Goal: Download file/media

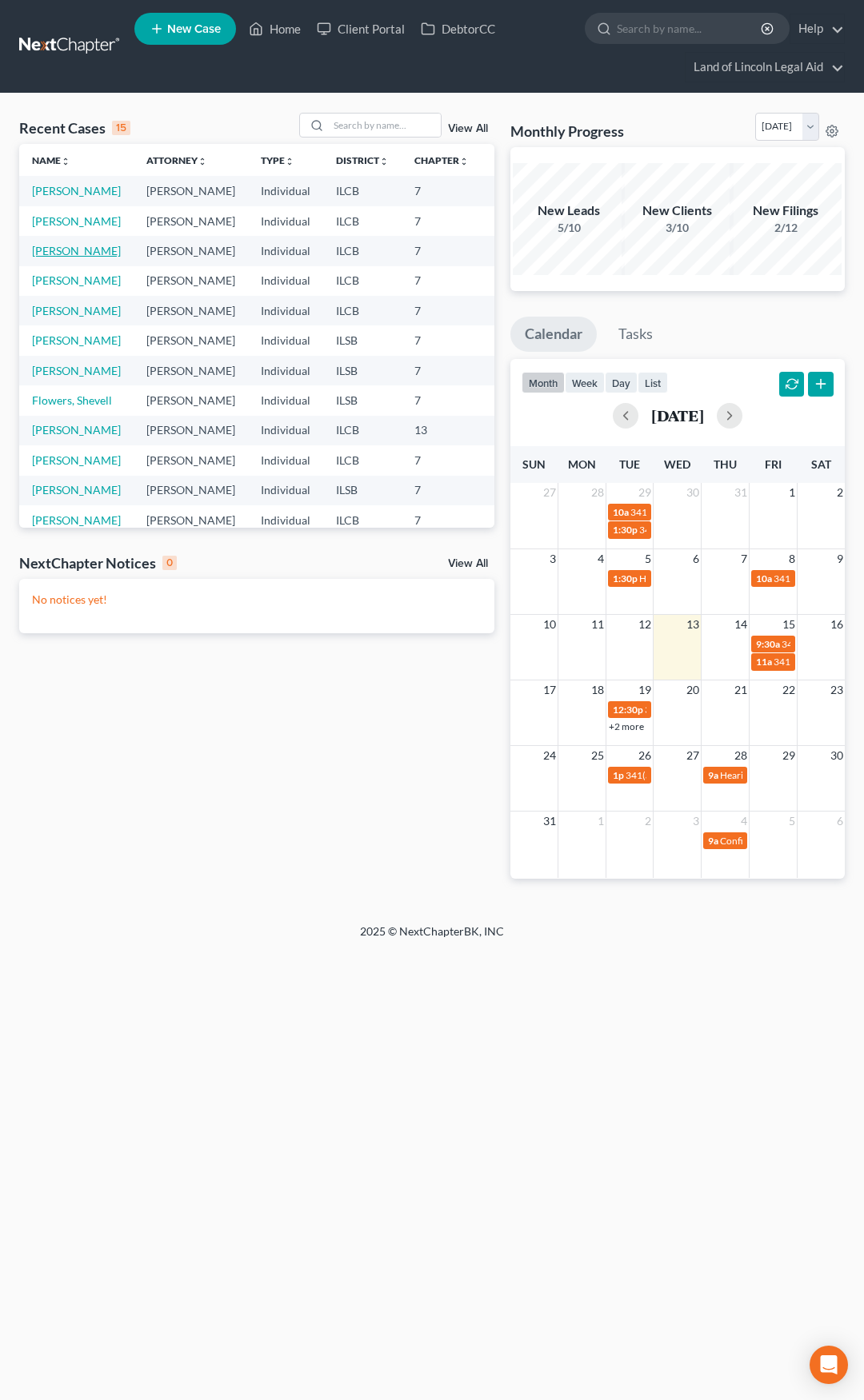
click at [59, 257] on link "[PERSON_NAME]" at bounding box center [76, 250] width 89 height 13
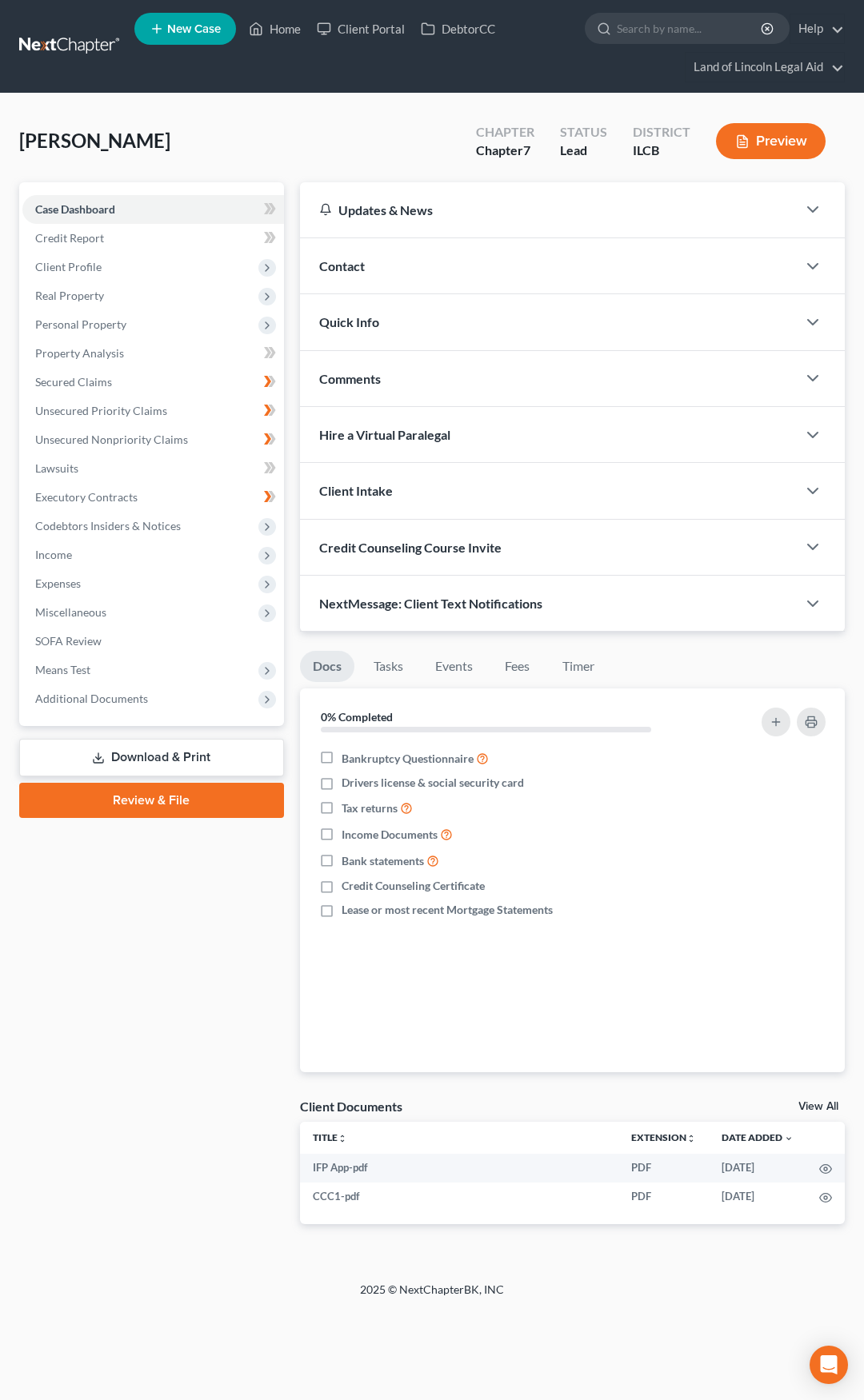
click at [217, 760] on link "Download & Print" at bounding box center [151, 757] width 265 height 38
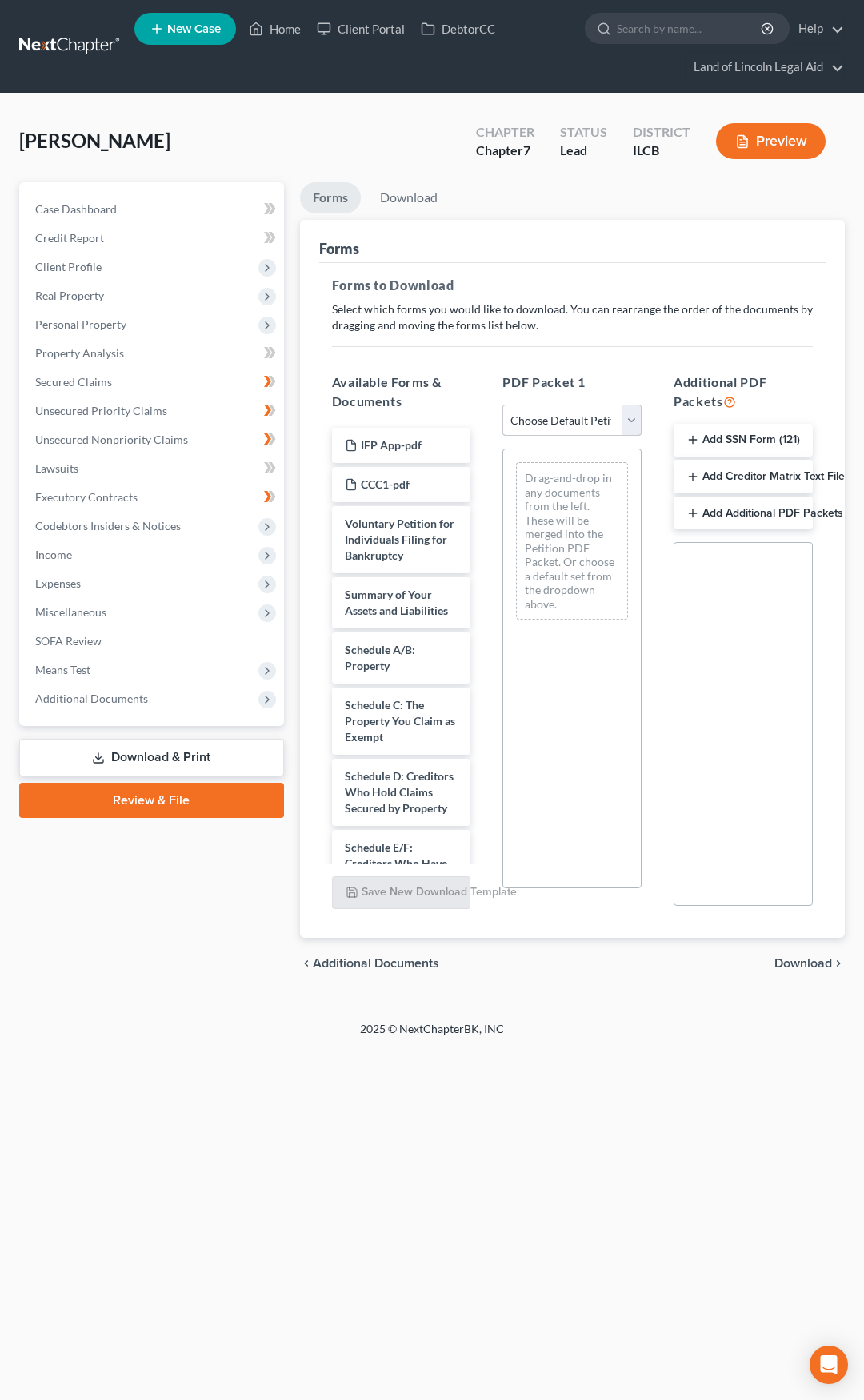
click at [545, 416] on select "Choose Default Petition PDF Packet Complete Bankruptcy Petition (all forms and …" at bounding box center [572, 421] width 139 height 32
select select "0"
click at [502, 405] on select "Choose Default Petition PDF Packet Complete Bankruptcy Petition (all forms and …" at bounding box center [572, 421] width 139 height 32
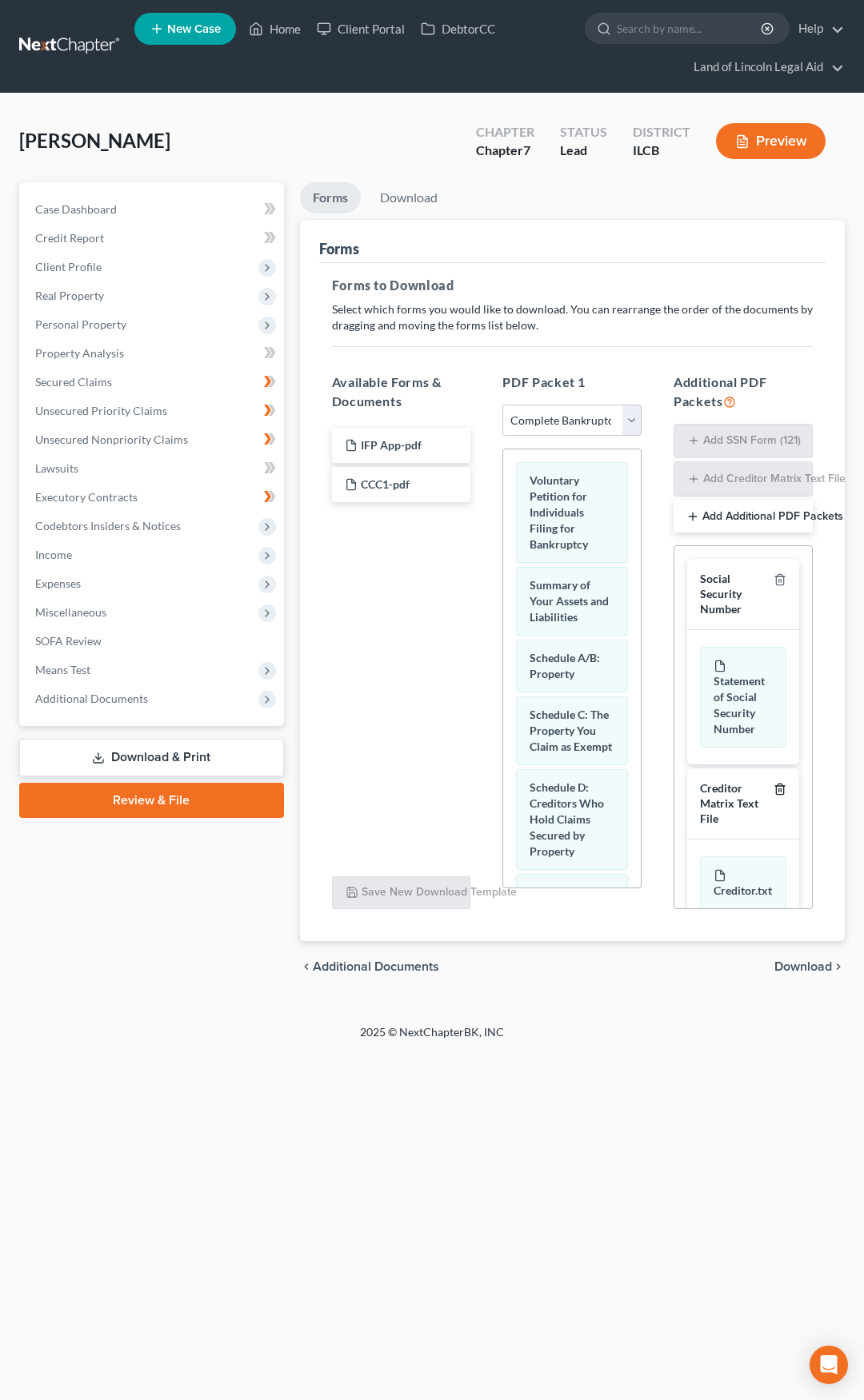
click at [773, 796] on icon "button" at bounding box center [779, 789] width 13 height 13
click at [778, 581] on icon "button" at bounding box center [779, 578] width 13 height 13
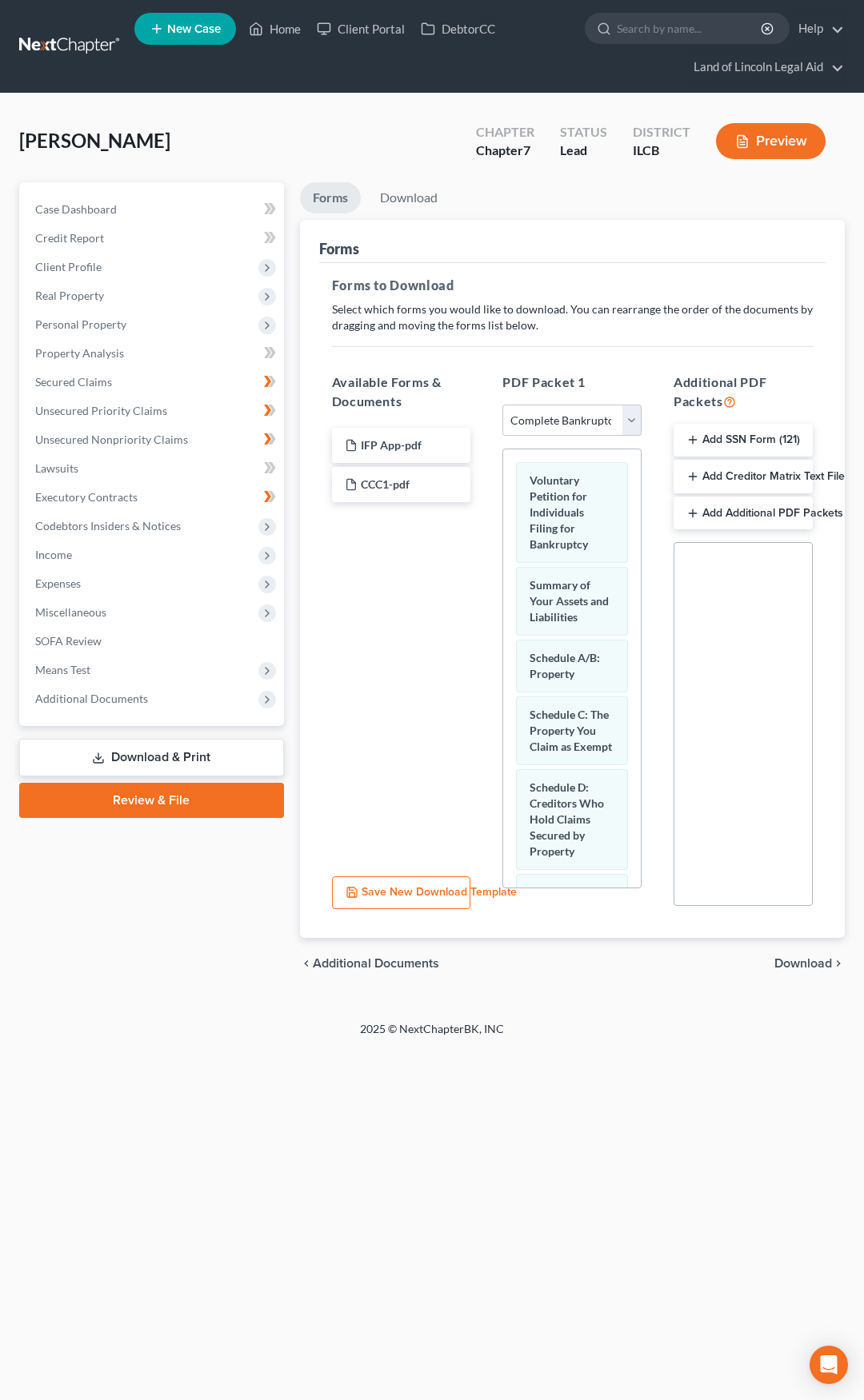
click at [799, 966] on span "Download" at bounding box center [802, 963] width 57 height 13
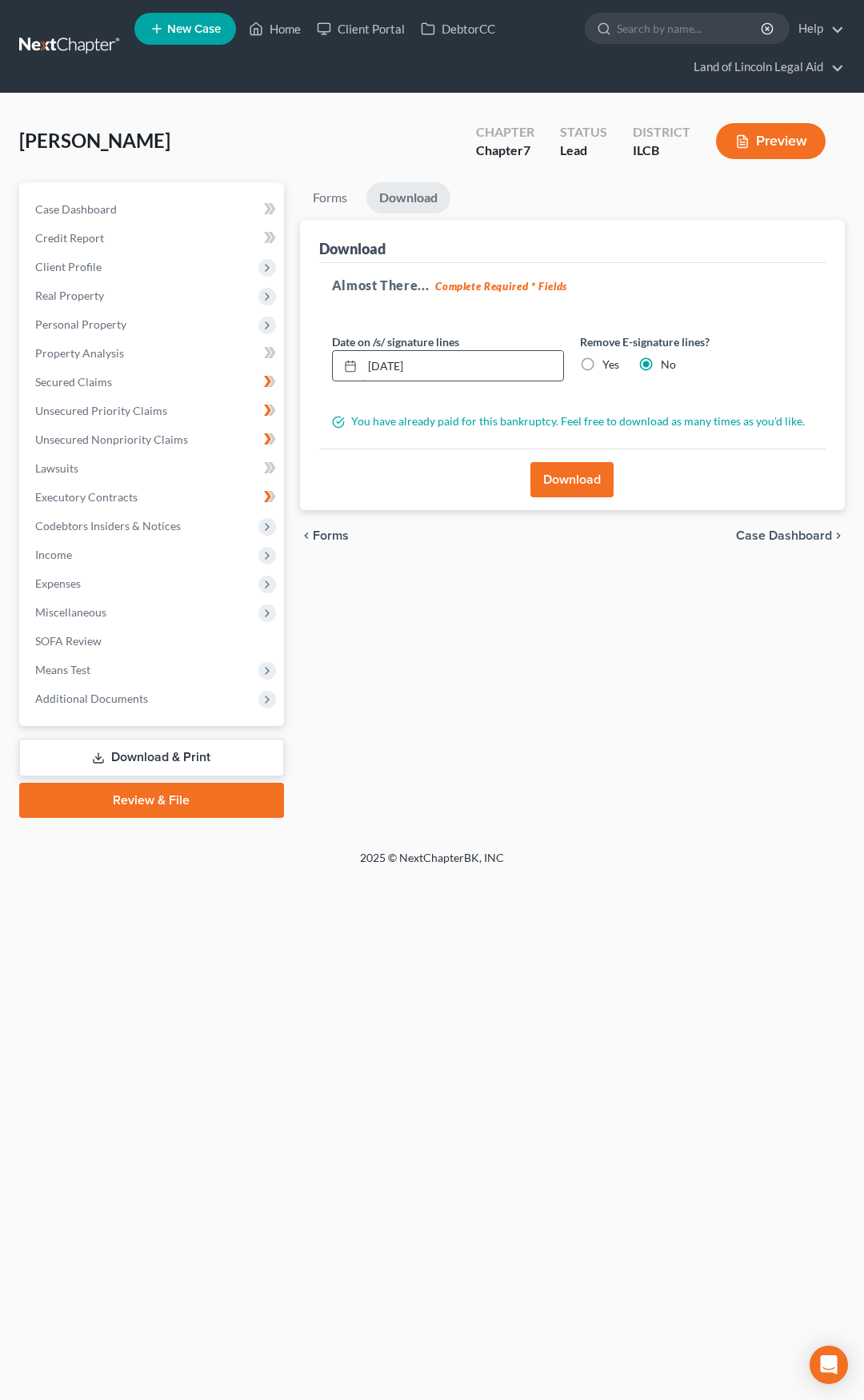
click at [394, 364] on input "[DATE]" at bounding box center [462, 366] width 202 height 31
type input "[DATE]"
click at [632, 402] on form "Date on /s/ signature lines [DATE] Remove E-signature lines? Yes No You have al…" at bounding box center [572, 382] width 481 height 97
click at [580, 475] on button "Download" at bounding box center [572, 480] width 83 height 35
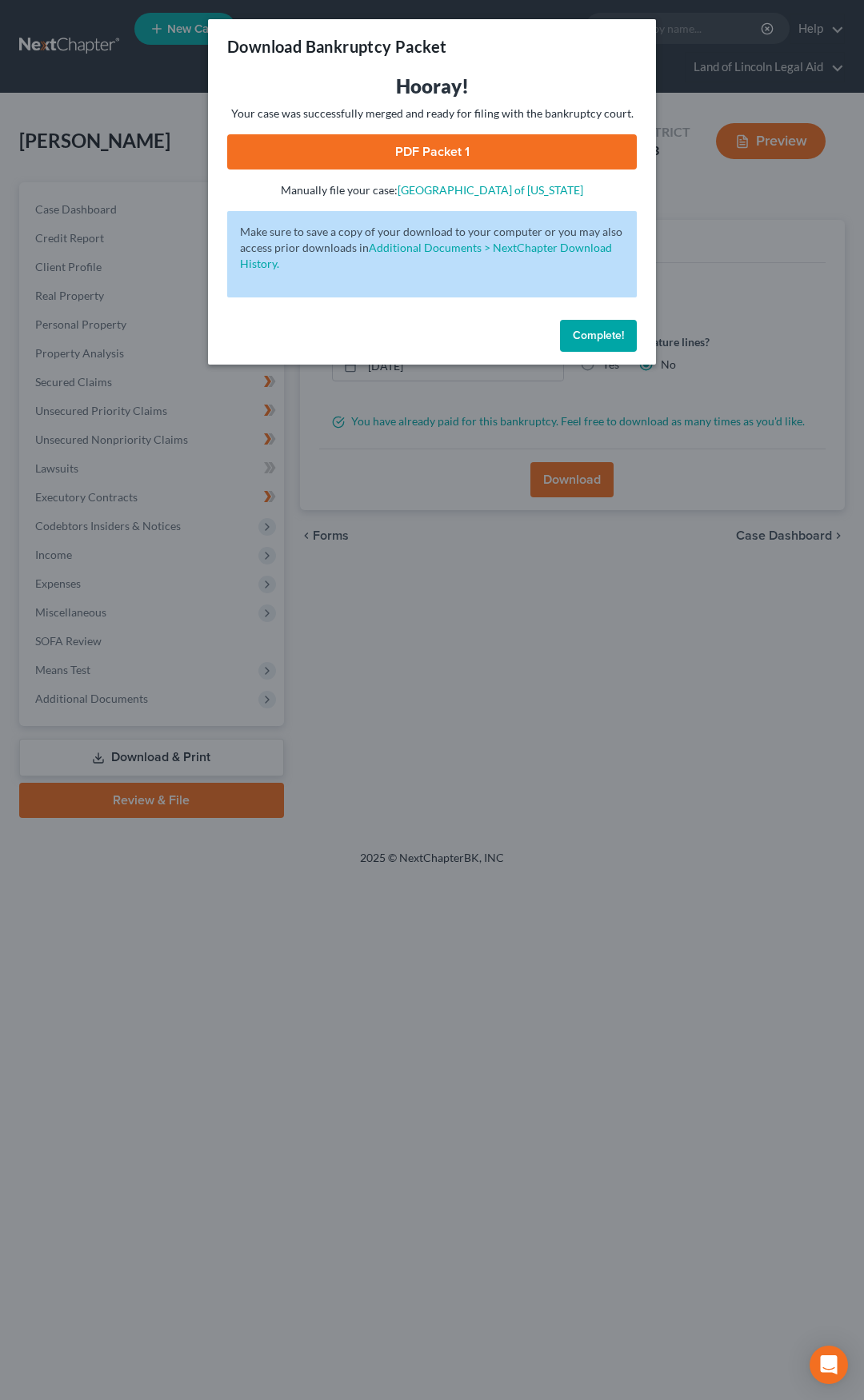
click at [342, 144] on link "PDF Packet 1" at bounding box center [432, 152] width 410 height 35
click at [599, 343] on button "Complete!" at bounding box center [598, 335] width 77 height 32
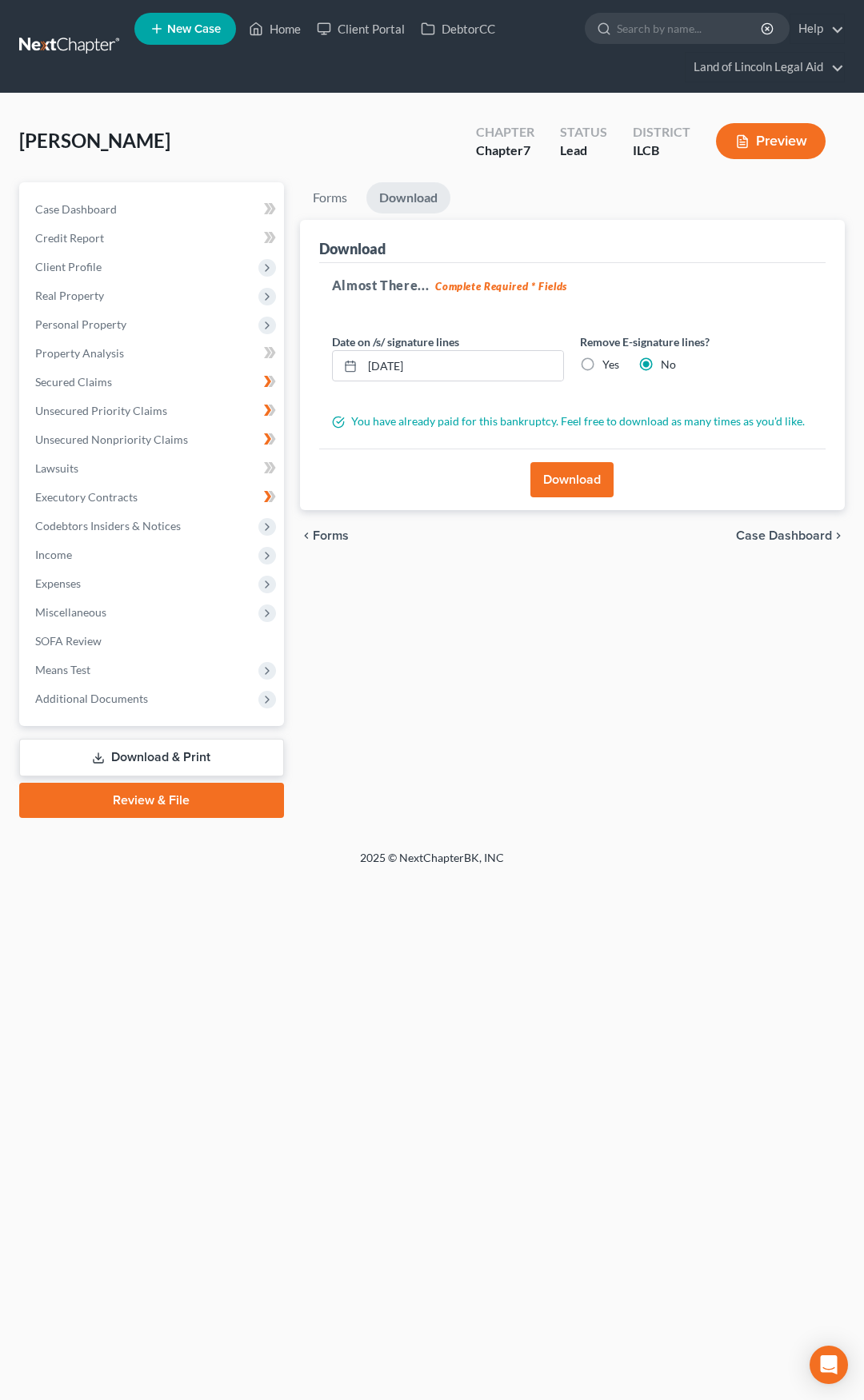
click at [82, 59] on link at bounding box center [70, 46] width 102 height 29
